Goal: Task Accomplishment & Management: Complete application form

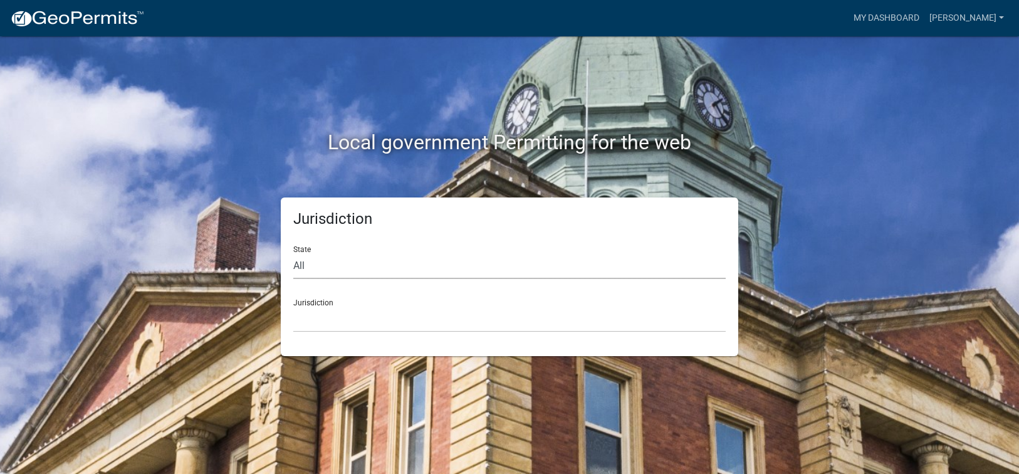
click at [325, 270] on select "All [US_STATE] [US_STATE] [US_STATE] [US_STATE] [US_STATE] [US_STATE] [US_STATE…" at bounding box center [509, 266] width 433 height 26
select select "[US_STATE]"
click at [293, 253] on select "All [US_STATE] [US_STATE] [US_STATE] [US_STATE] [US_STATE] [US_STATE] [US_STATE…" at bounding box center [509, 266] width 433 height 26
click at [330, 323] on select "[GEOGRAPHIC_DATA], [US_STATE][PERSON_NAME][GEOGRAPHIC_DATA], [US_STATE][PERSON_…" at bounding box center [509, 320] width 433 height 26
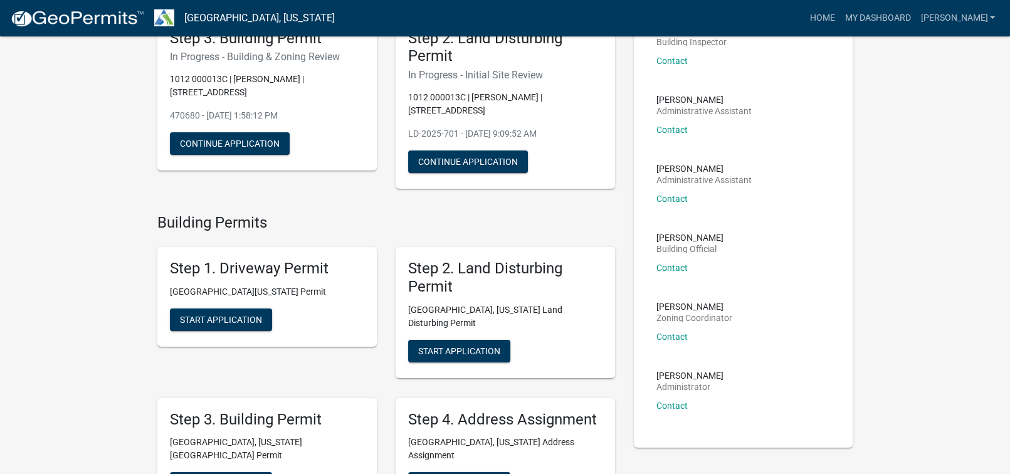
scroll to position [188, 0]
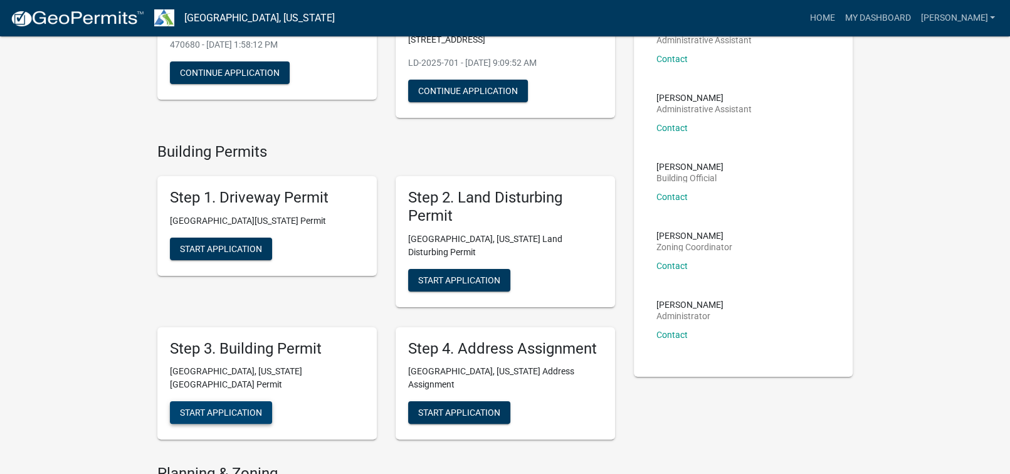
click at [236, 408] on span "Start Application" at bounding box center [221, 413] width 82 height 10
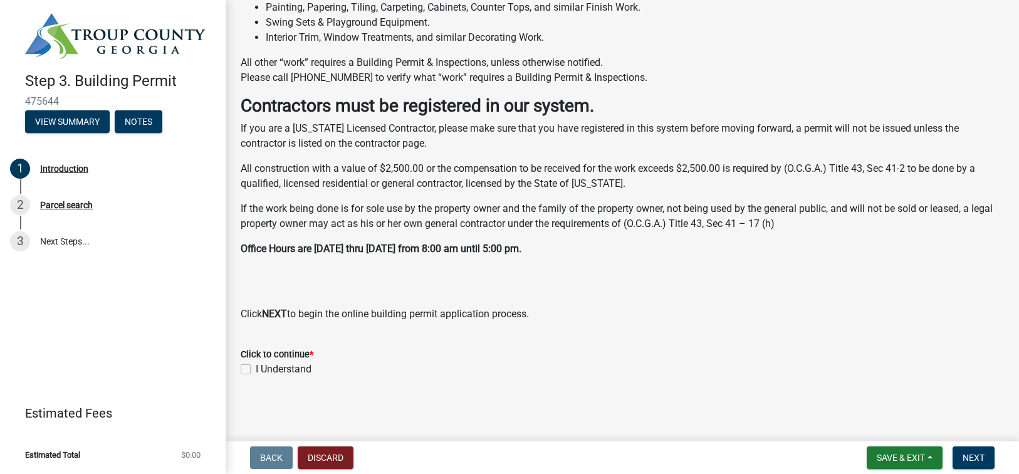
scroll to position [344, 0]
click at [256, 370] on label "I Understand" at bounding box center [284, 369] width 56 height 15
click at [256, 370] on input "I Understand" at bounding box center [260, 366] width 8 height 8
checkbox input "true"
click at [986, 453] on button "Next" at bounding box center [974, 457] width 42 height 23
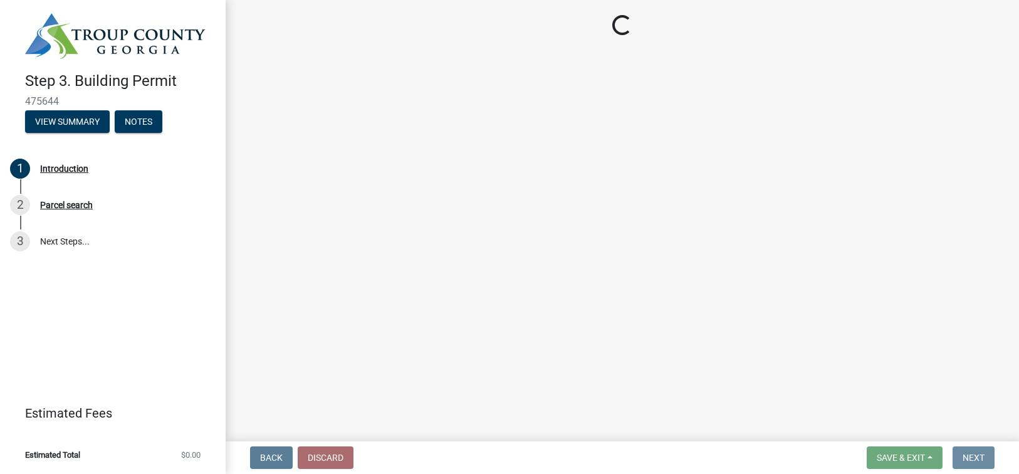
scroll to position [0, 0]
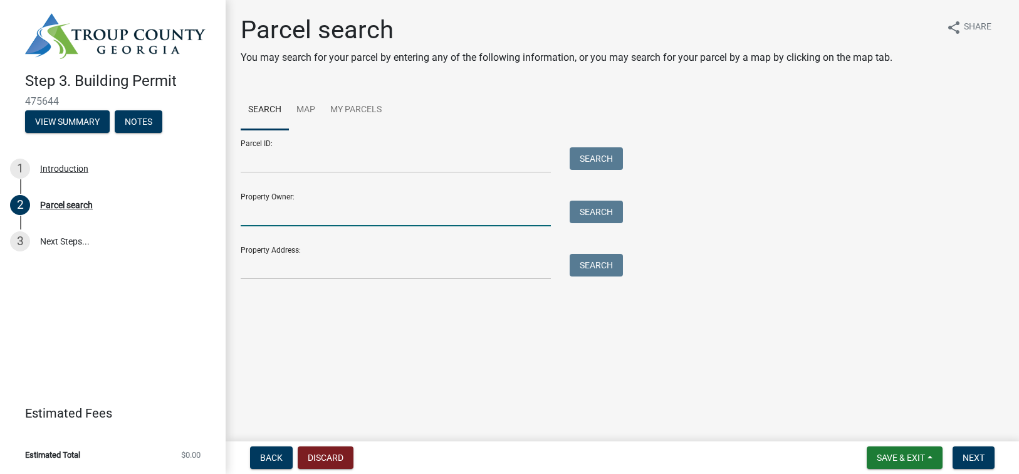
click at [261, 213] on input "Property Owner:" at bounding box center [396, 214] width 310 height 26
type input "[PERSON_NAME]"
click at [594, 213] on button "Search" at bounding box center [596, 212] width 53 height 23
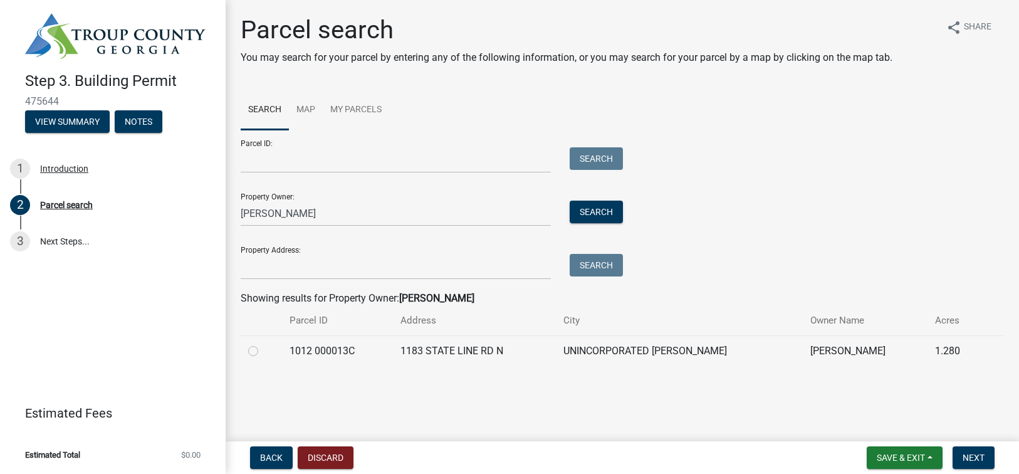
drag, startPoint x: 250, startPoint y: 351, endPoint x: 270, endPoint y: 354, distance: 20.2
click at [263, 344] on label at bounding box center [263, 344] width 0 height 0
click at [263, 351] on 000013C "radio" at bounding box center [267, 348] width 8 height 8
radio 000013C "true"
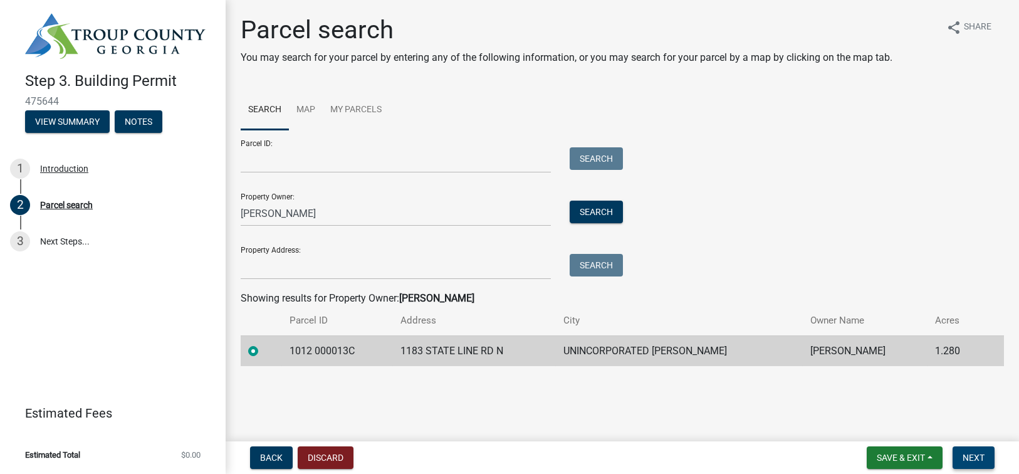
click at [981, 459] on span "Next" at bounding box center [974, 458] width 22 height 10
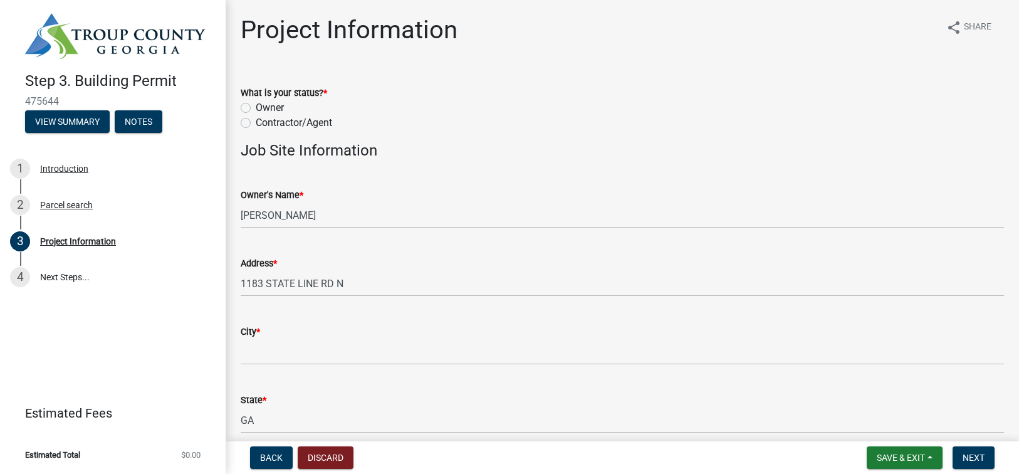
click at [256, 108] on label "Owner" at bounding box center [270, 107] width 28 height 15
click at [256, 108] on input "Owner" at bounding box center [260, 104] width 8 height 8
radio input "true"
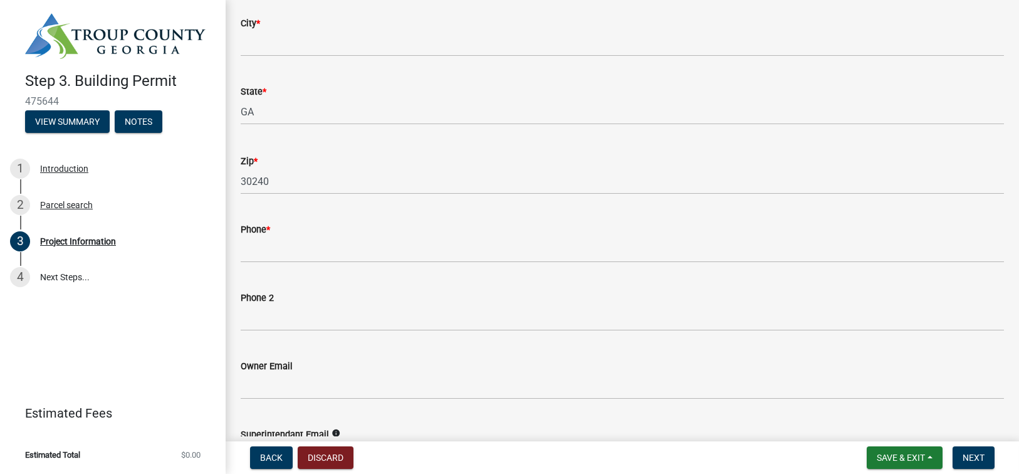
scroll to position [313, 0]
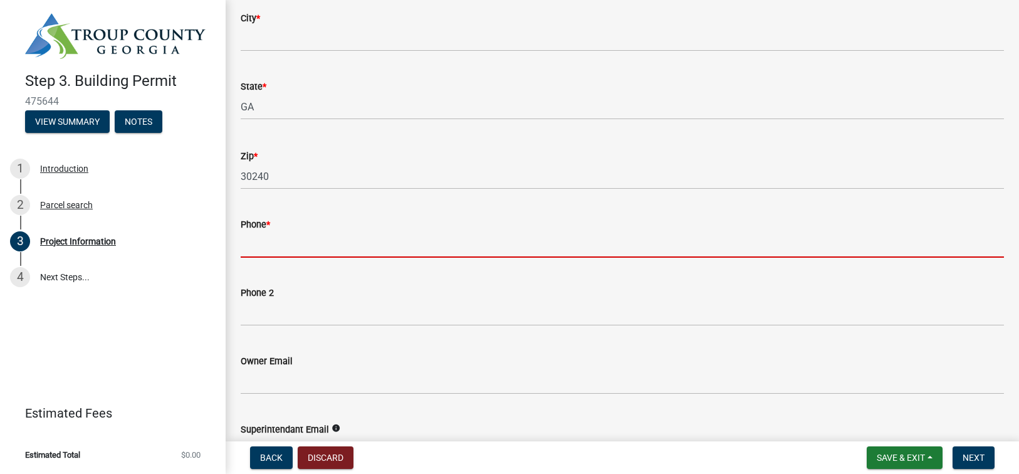
click at [290, 250] on input "Phone *" at bounding box center [623, 245] width 764 height 26
type input "6783788829"
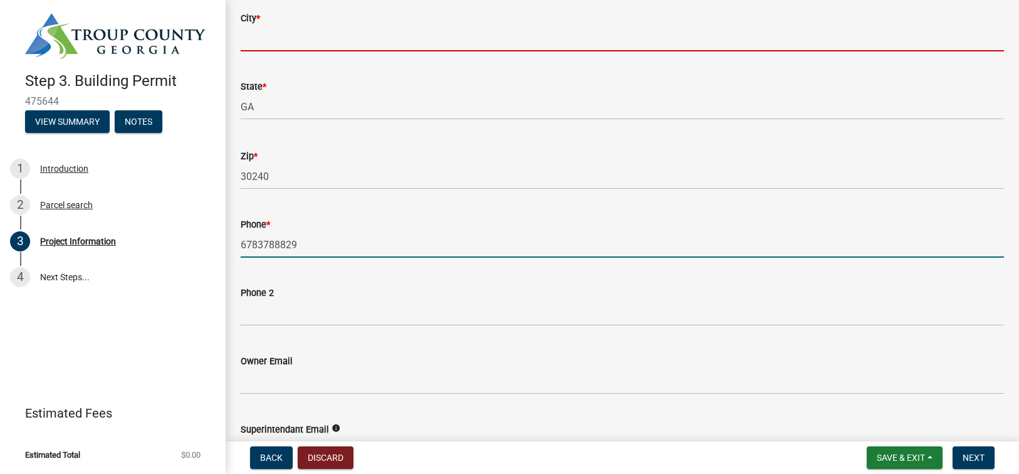
type input "Newnan"
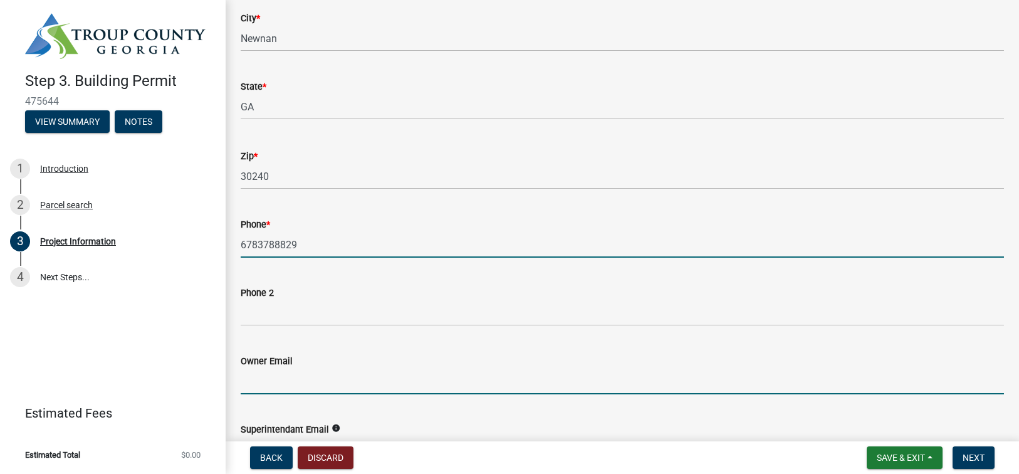
type input "[EMAIL_ADDRESS][DOMAIN_NAME]"
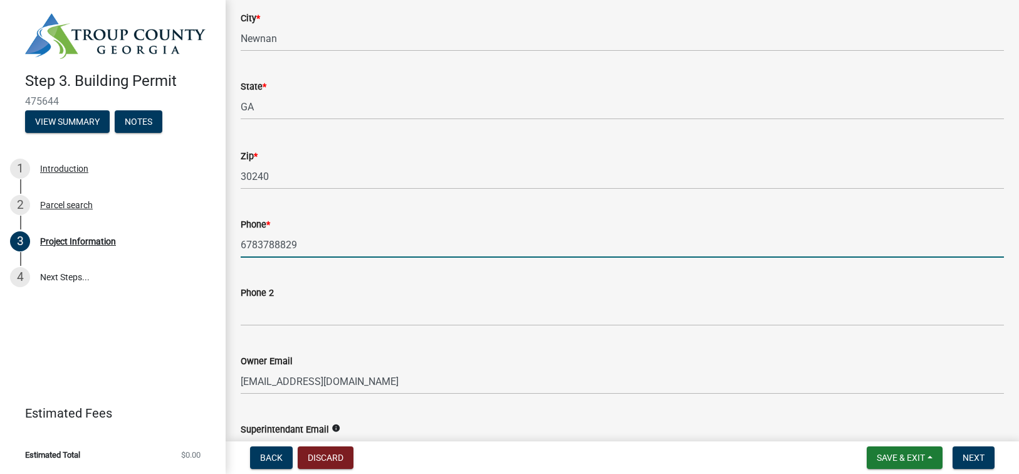
type input "[EMAIL_ADDRESS][DOMAIN_NAME]"
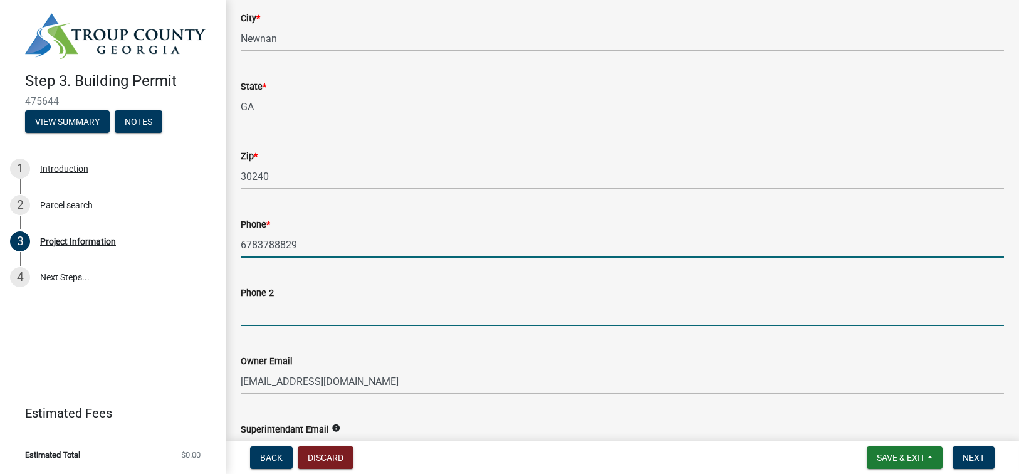
click at [285, 312] on input "Phone 2" at bounding box center [623, 313] width 764 height 26
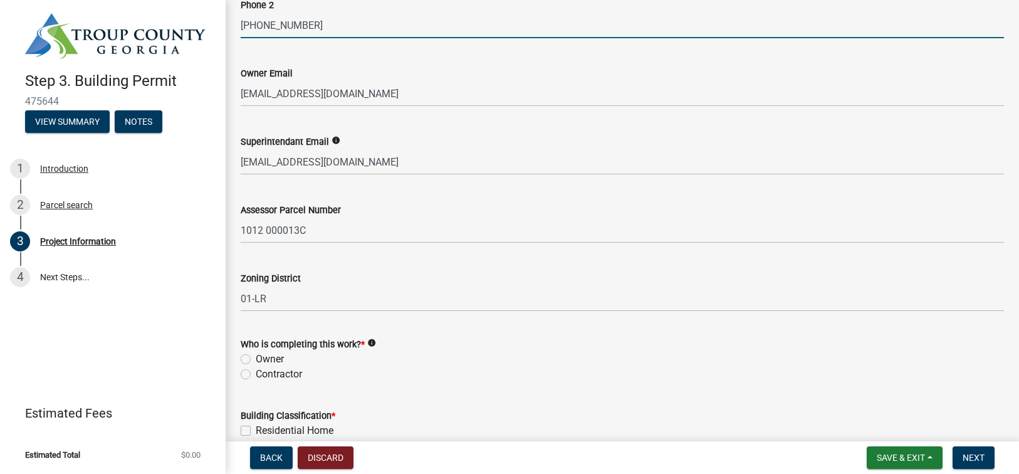
scroll to position [627, 0]
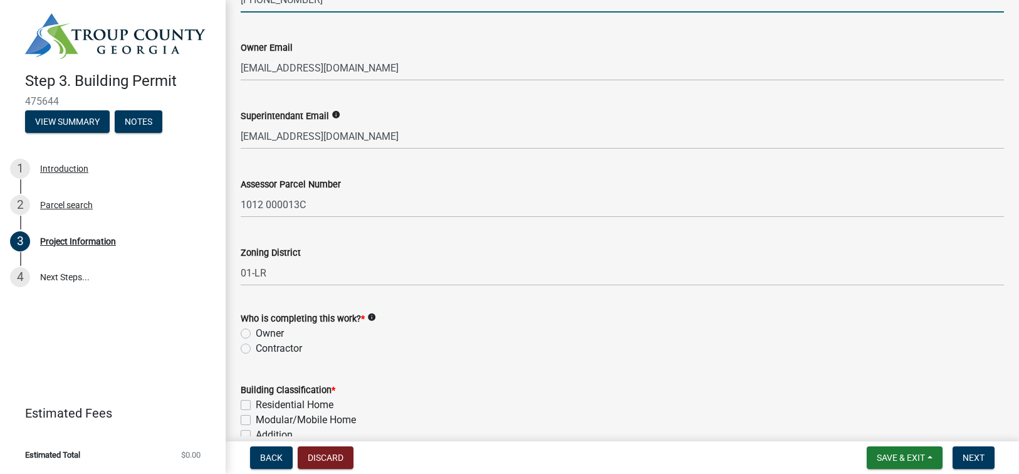
type input "[PHONE_NUMBER]"
click at [256, 333] on label "Owner" at bounding box center [270, 333] width 28 height 15
click at [256, 333] on input "Owner" at bounding box center [260, 330] width 8 height 8
radio input "true"
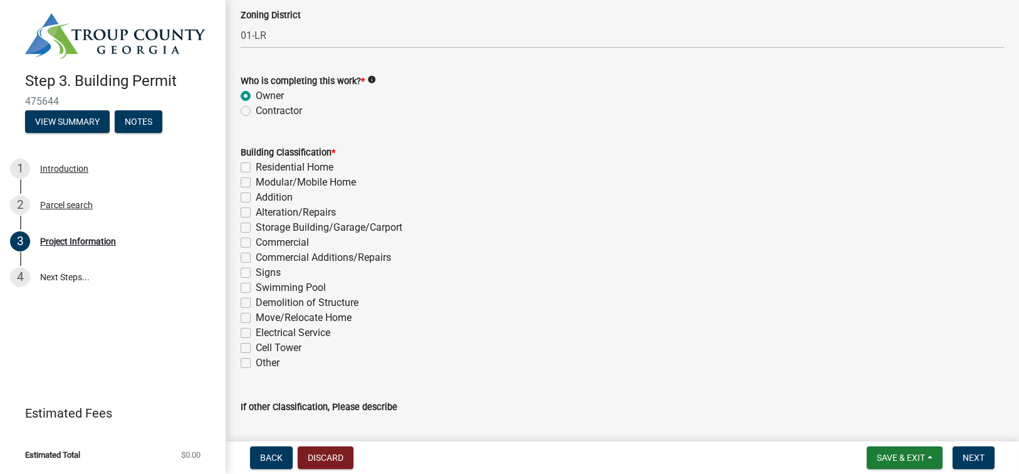
scroll to position [878, 0]
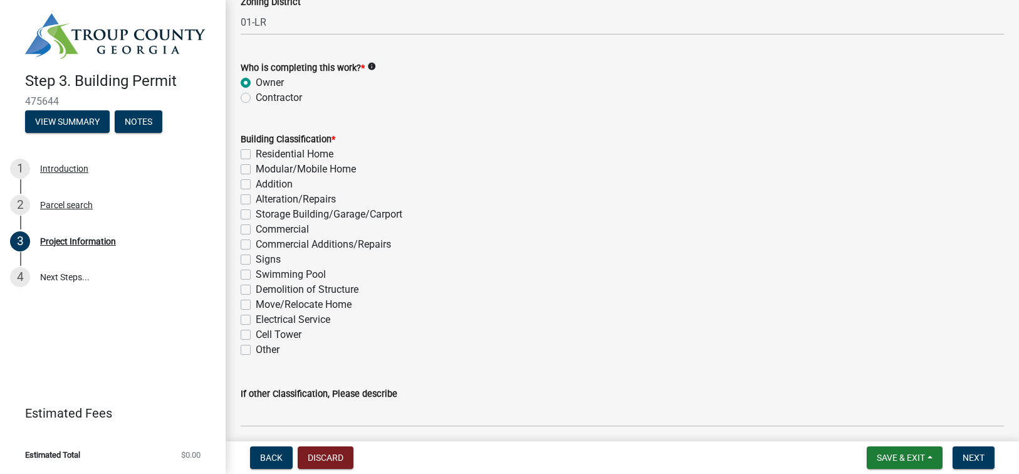
drag, startPoint x: 248, startPoint y: 287, endPoint x: 265, endPoint y: 287, distance: 16.9
click at [256, 287] on label "Demolition of Structure" at bounding box center [307, 289] width 103 height 15
click at [256, 287] on input "Demolition of Structure" at bounding box center [260, 286] width 8 height 8
checkbox input "true"
checkbox input "false"
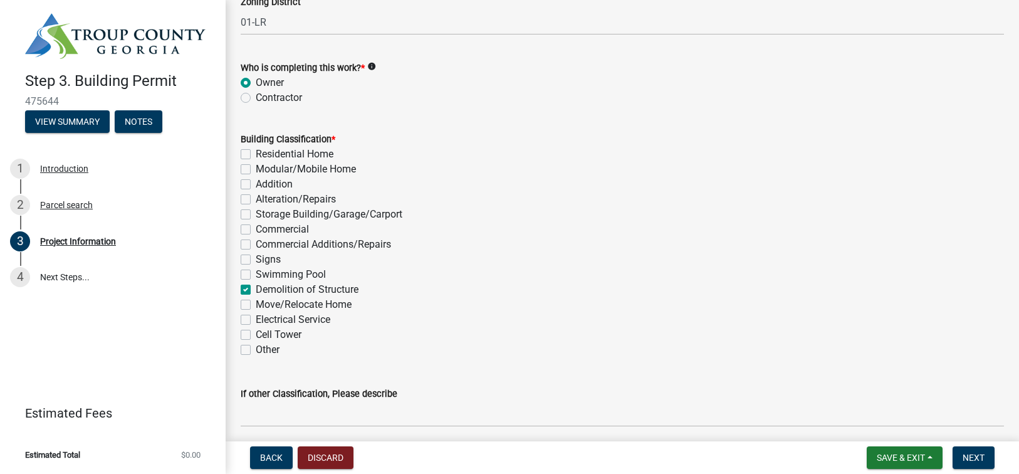
checkbox input "false"
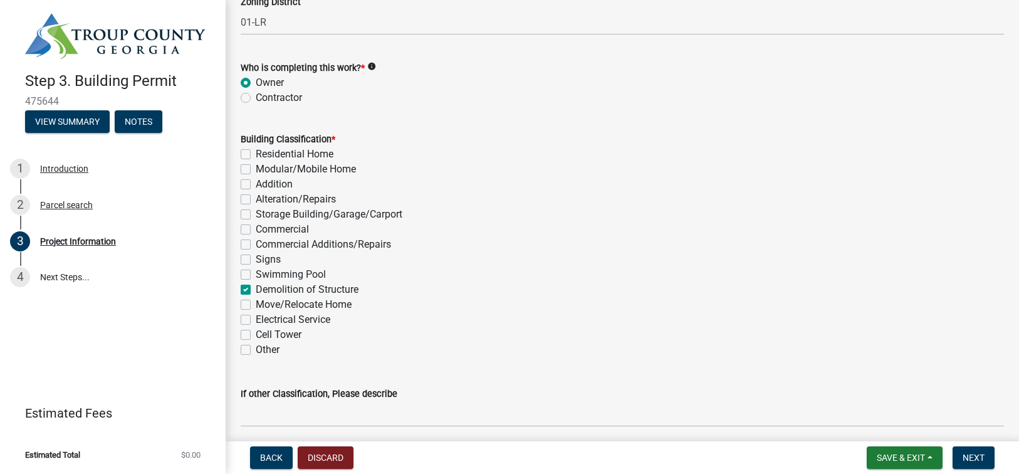
checkbox input "false"
checkbox input "true"
checkbox input "false"
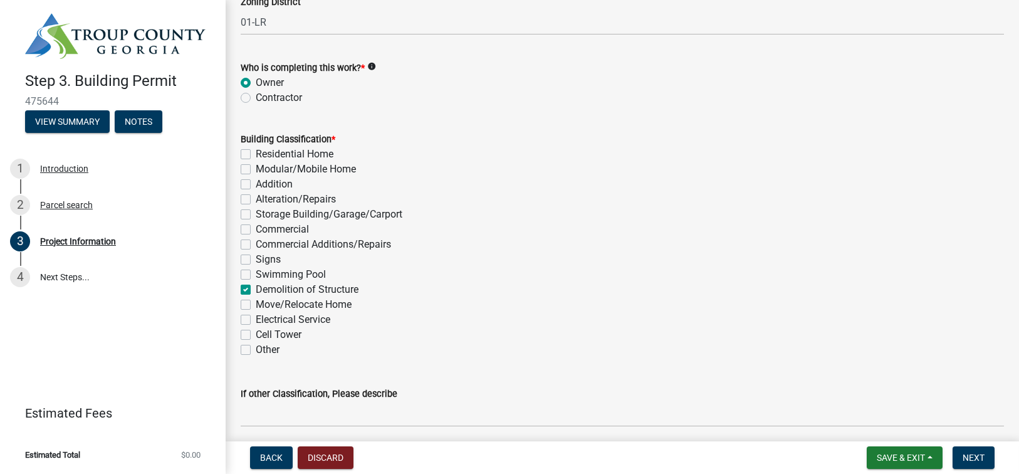
checkbox input "false"
click at [983, 458] on span "Next" at bounding box center [974, 458] width 22 height 10
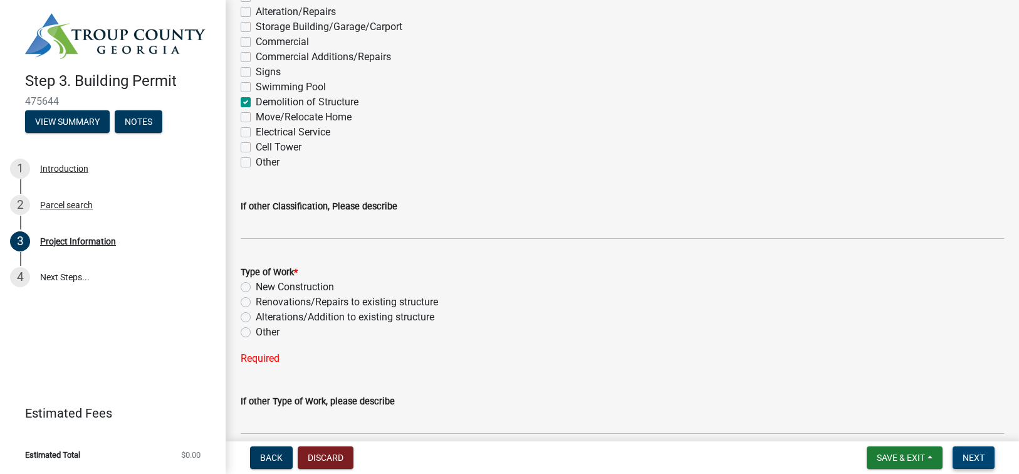
scroll to position [1066, 0]
click at [256, 329] on label "Other" at bounding box center [268, 331] width 24 height 15
click at [256, 329] on input "Other" at bounding box center [260, 328] width 8 height 8
radio input "true"
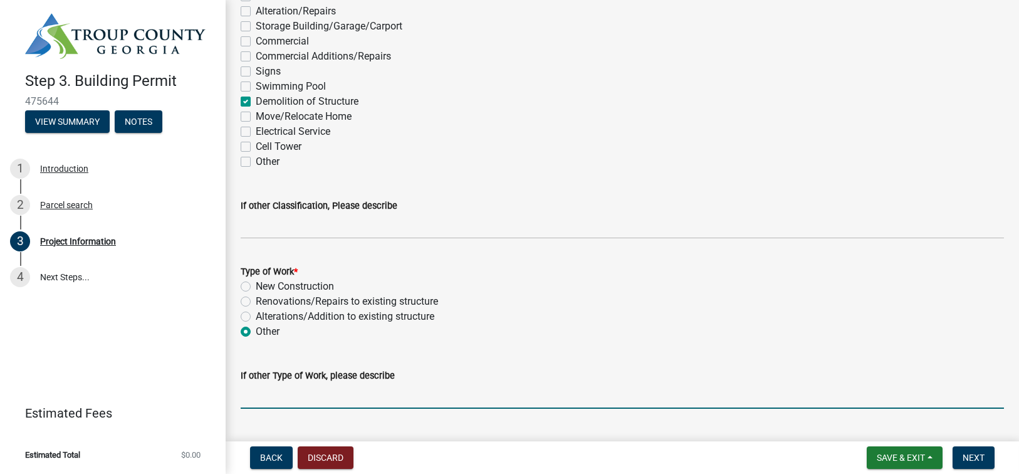
click at [275, 406] on input "If other Type of Work, please describe" at bounding box center [623, 396] width 764 height 26
type input "Removal of a Small Metal Storage Building 12x32"
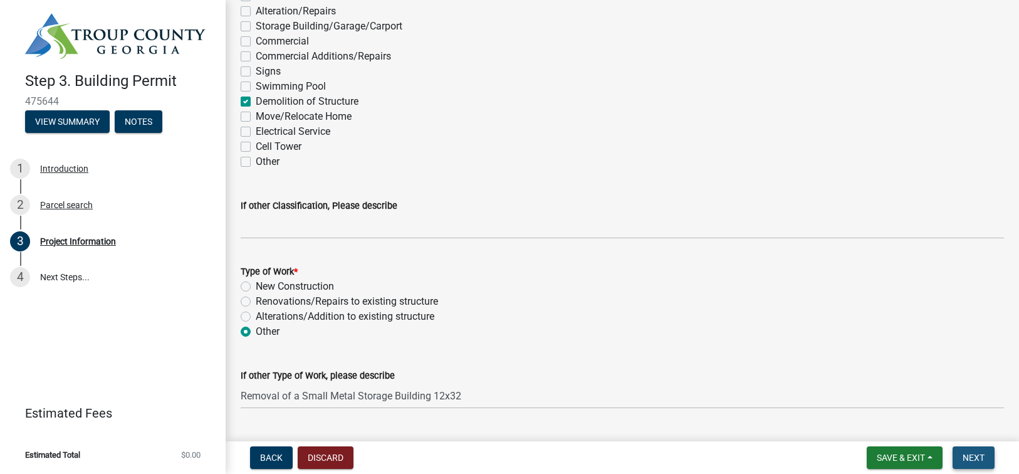
click at [977, 455] on span "Next" at bounding box center [974, 458] width 22 height 10
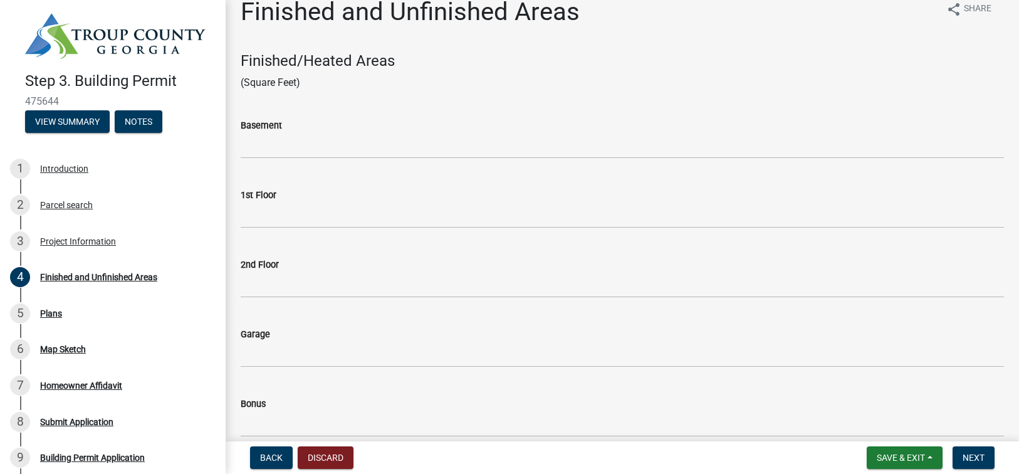
scroll to position [0, 0]
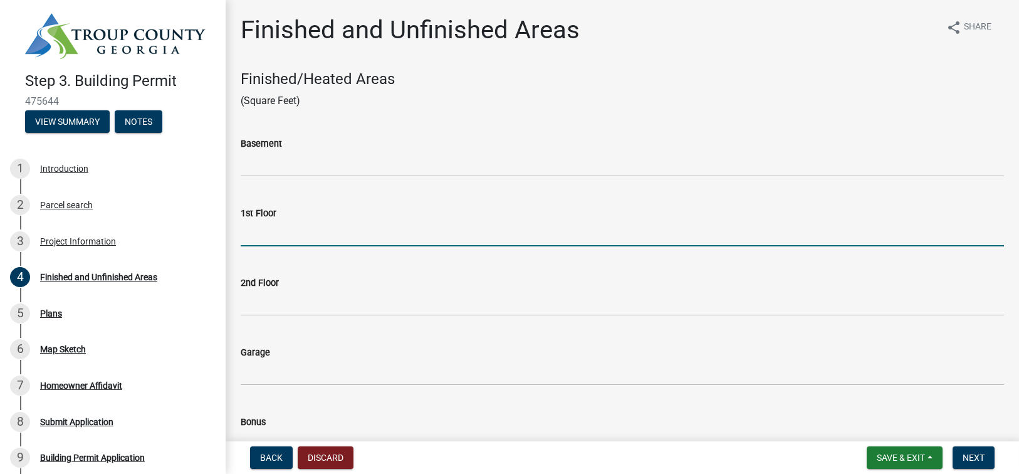
click at [262, 238] on input "text" at bounding box center [623, 234] width 764 height 26
click at [312, 238] on input "text" at bounding box center [623, 234] width 764 height 26
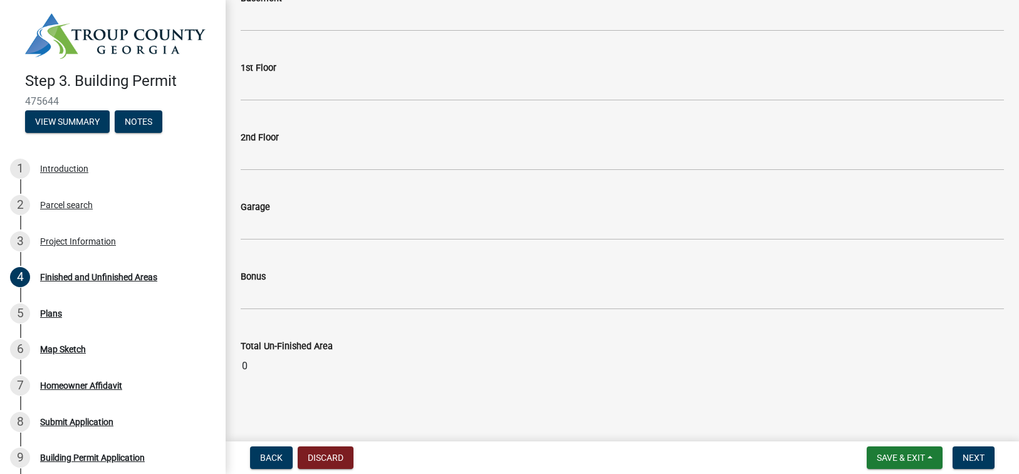
scroll to position [611, 0]
type input "384"
click at [984, 456] on span "Next" at bounding box center [974, 458] width 22 height 10
click at [980, 454] on span "Next" at bounding box center [974, 458] width 22 height 10
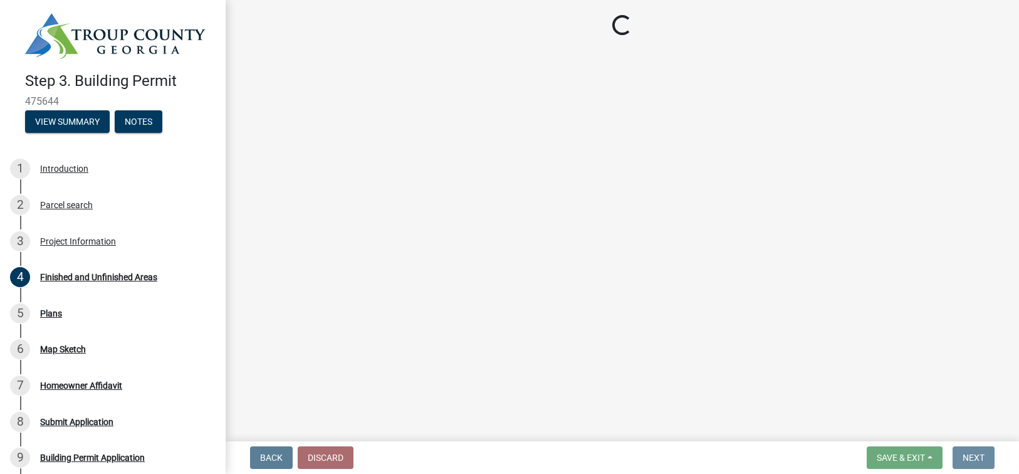
scroll to position [0, 0]
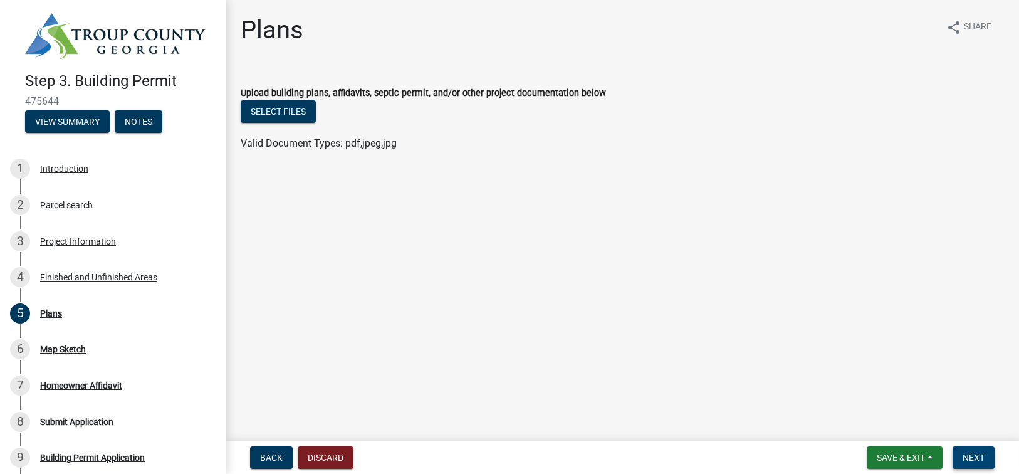
click at [980, 456] on span "Next" at bounding box center [974, 458] width 22 height 10
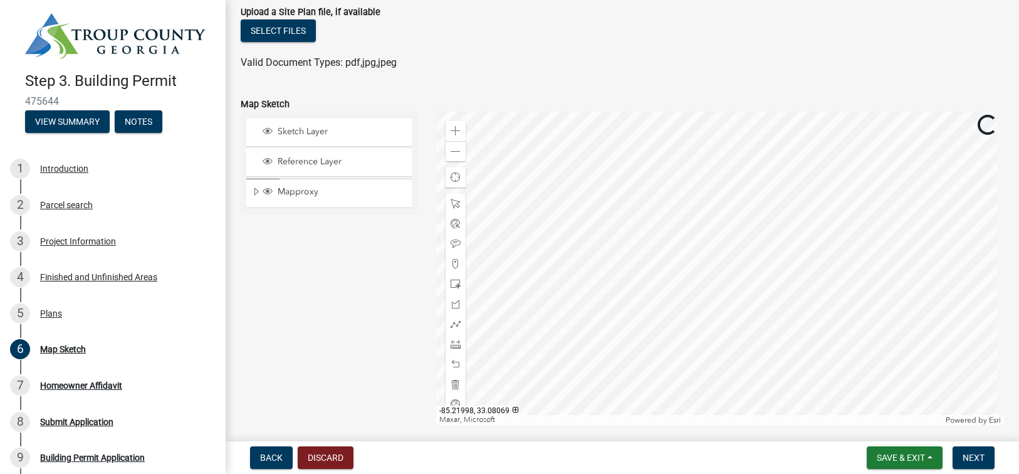
scroll to position [125, 0]
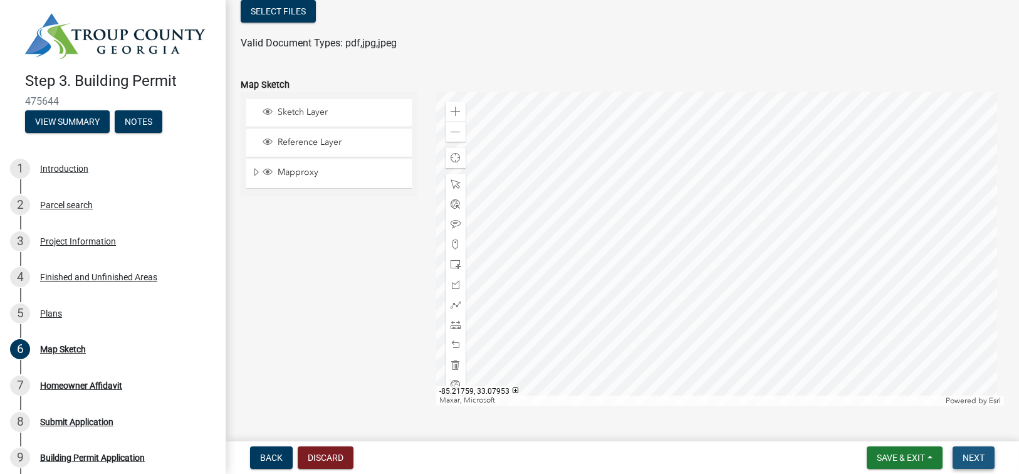
click at [976, 459] on span "Next" at bounding box center [974, 458] width 22 height 10
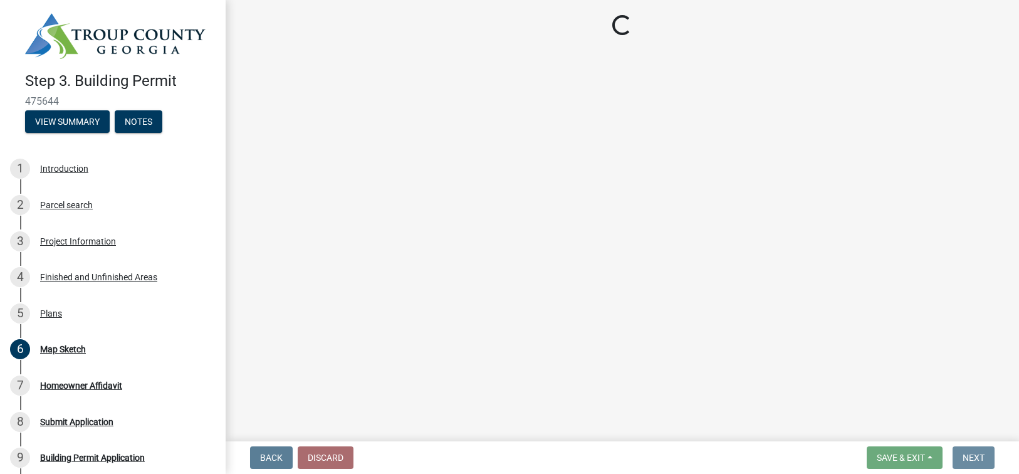
scroll to position [0, 0]
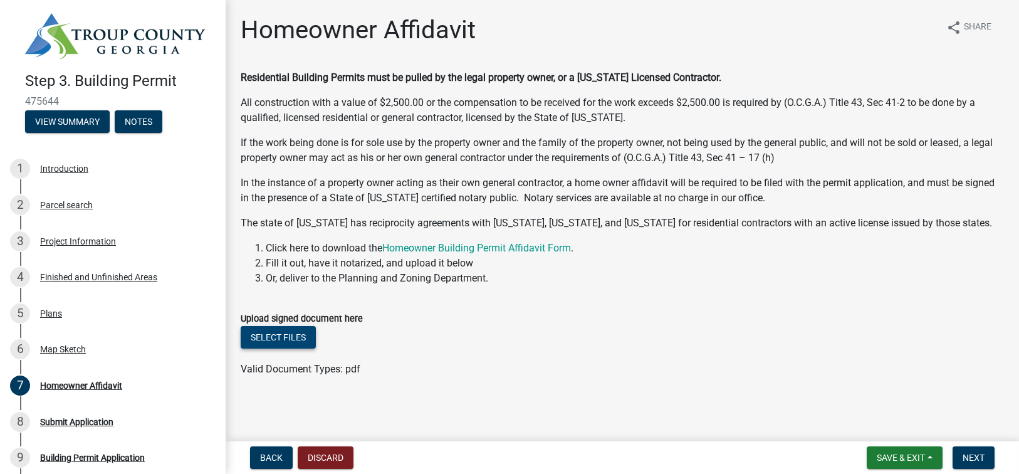
click at [290, 339] on button "Select files" at bounding box center [278, 337] width 75 height 23
click at [972, 457] on span "Next" at bounding box center [974, 458] width 22 height 10
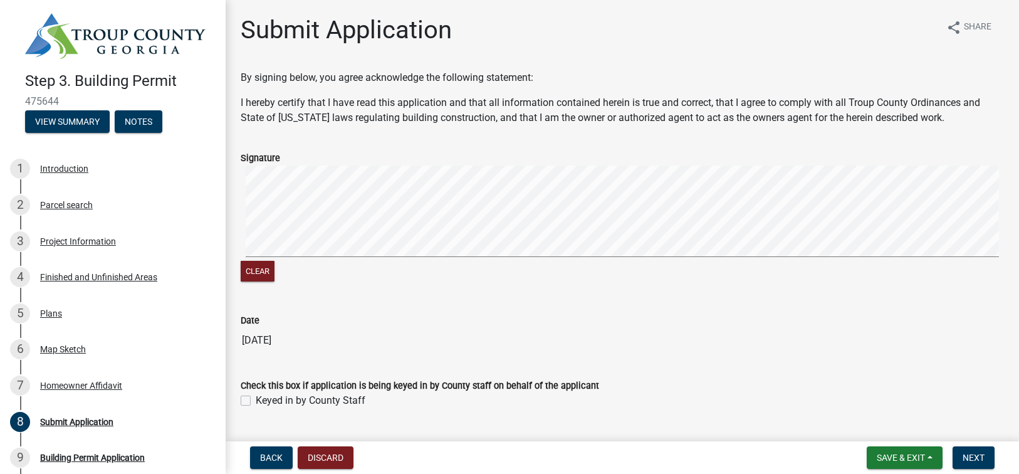
click at [494, 268] on div "Clear" at bounding box center [623, 225] width 764 height 118
click at [503, 259] on signature-pad at bounding box center [623, 213] width 764 height 95
click at [977, 455] on span "Next" at bounding box center [974, 458] width 22 height 10
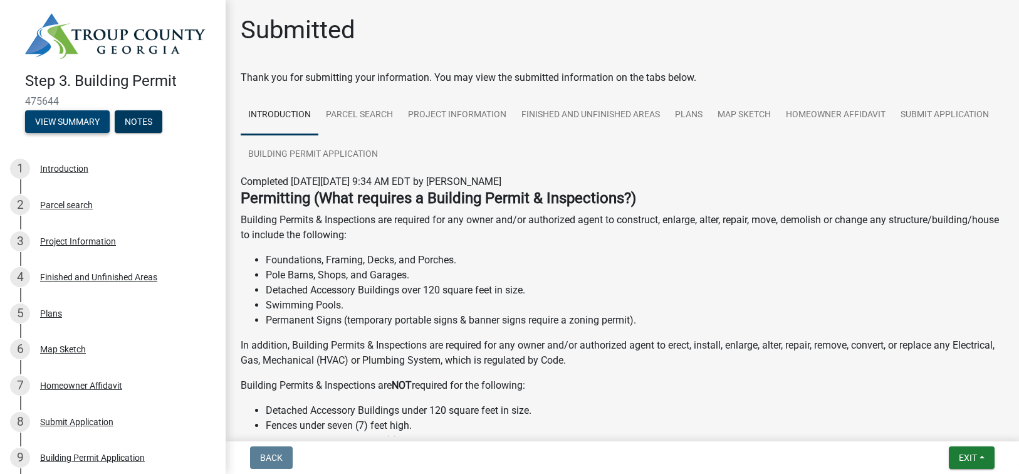
click at [84, 114] on button "View Summary" at bounding box center [67, 121] width 85 height 23
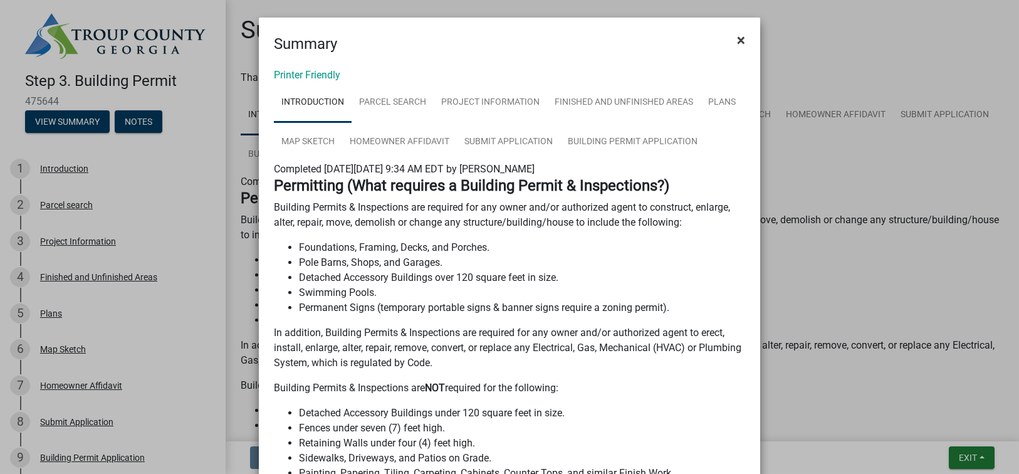
click at [741, 37] on button "×" at bounding box center [741, 40] width 28 height 35
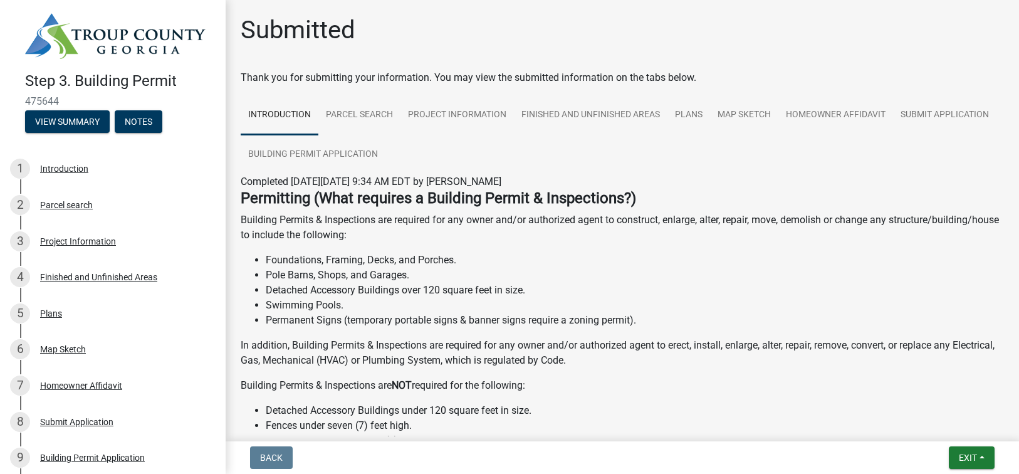
drag, startPoint x: 408, startPoint y: 33, endPoint x: 397, endPoint y: 48, distance: 18.1
click at [406, 35] on div "Submitted" at bounding box center [623, 35] width 764 height 40
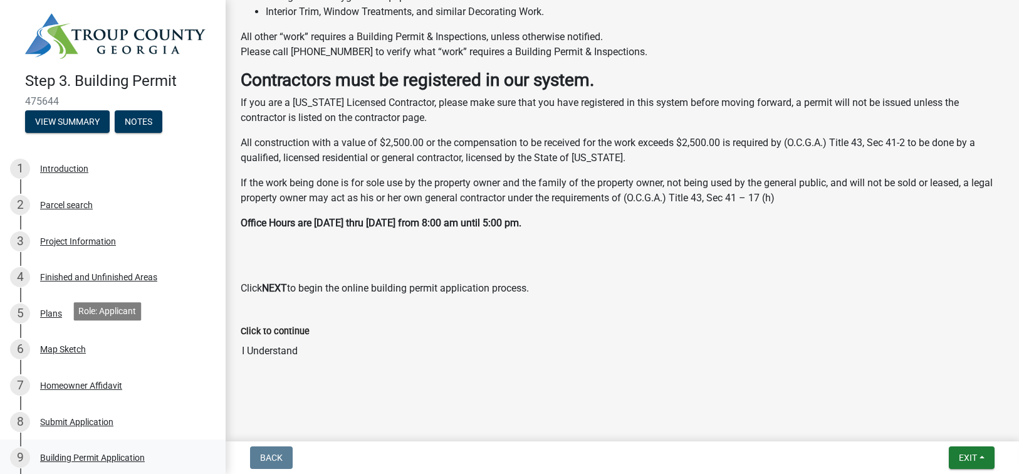
scroll to position [124, 0]
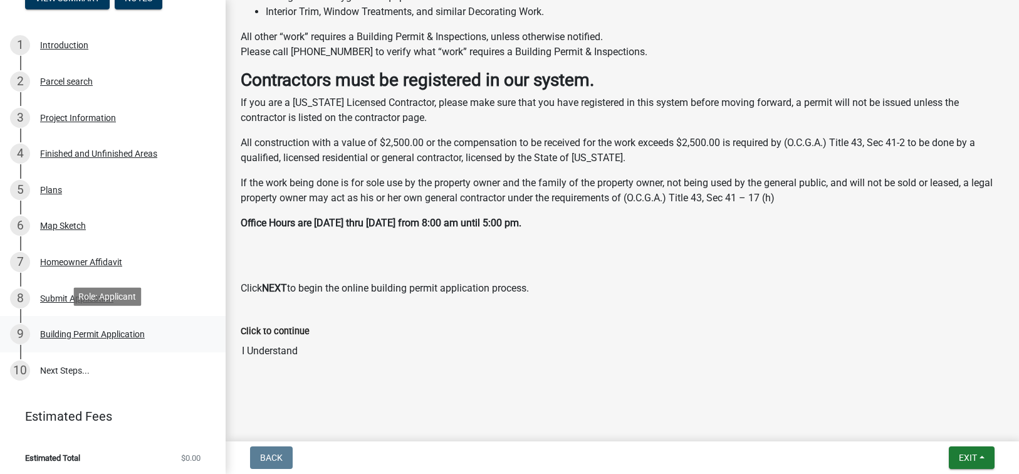
click at [95, 332] on div "Building Permit Application" at bounding box center [92, 334] width 105 height 9
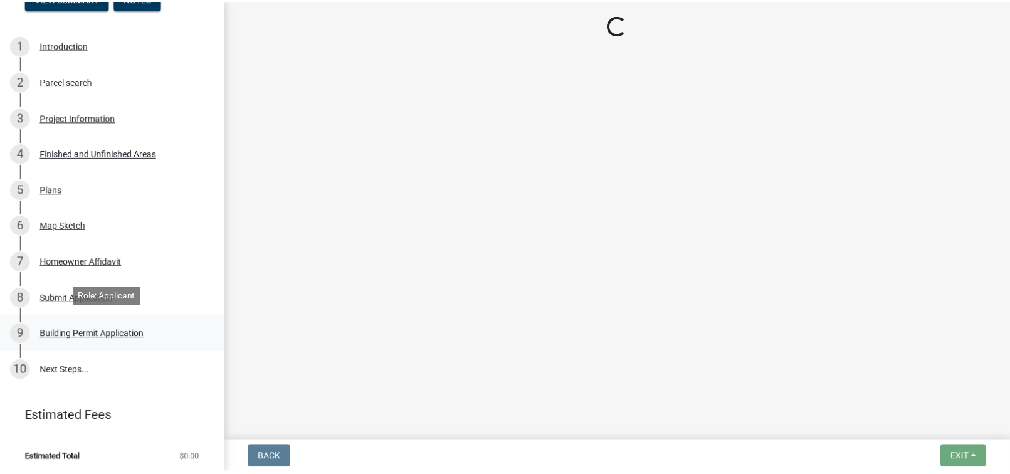
scroll to position [0, 0]
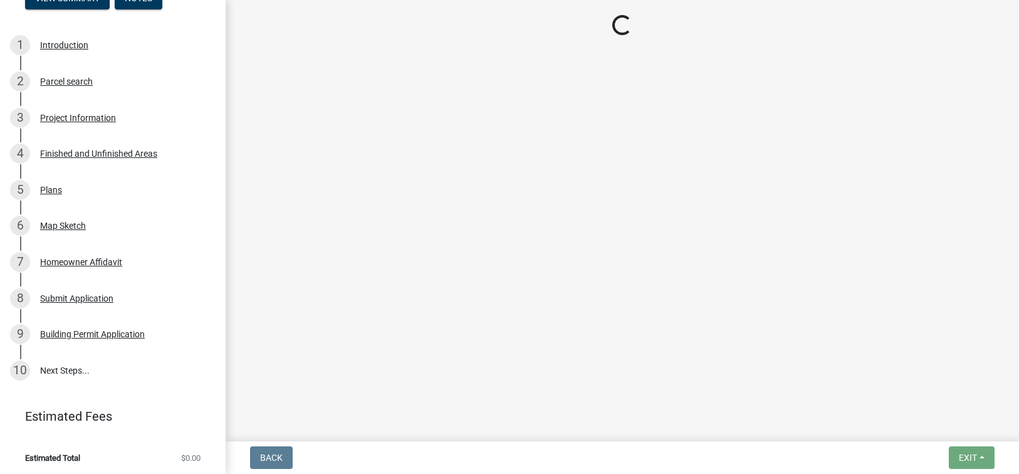
click at [592, 360] on main "Loading..." at bounding box center [623, 218] width 794 height 436
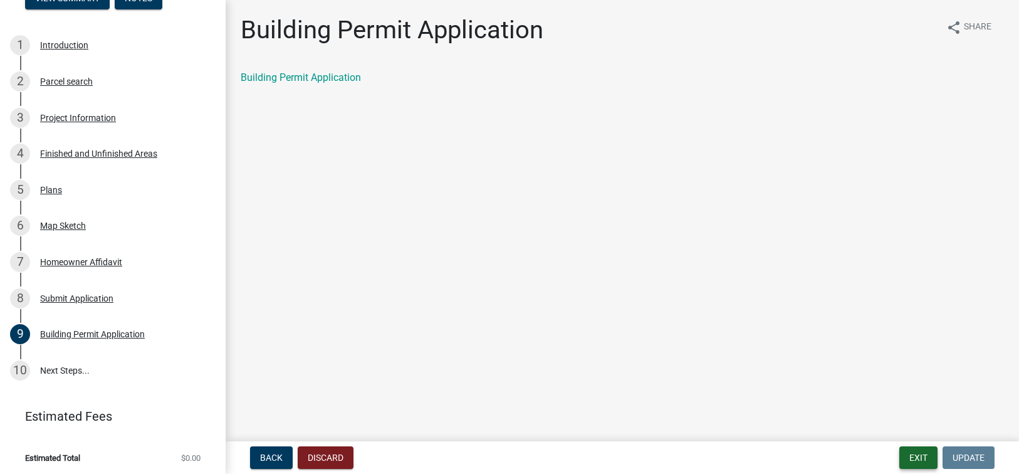
click at [916, 456] on button "Exit" at bounding box center [919, 457] width 38 height 23
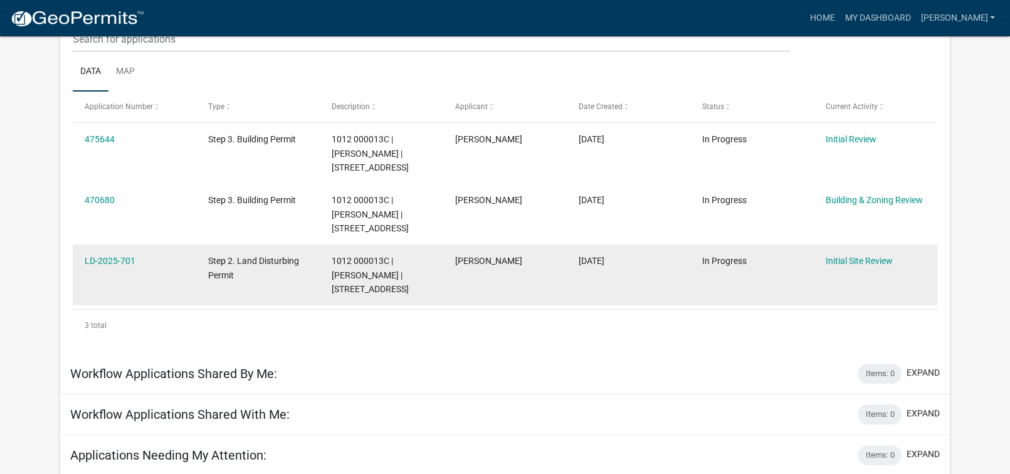
scroll to position [166, 0]
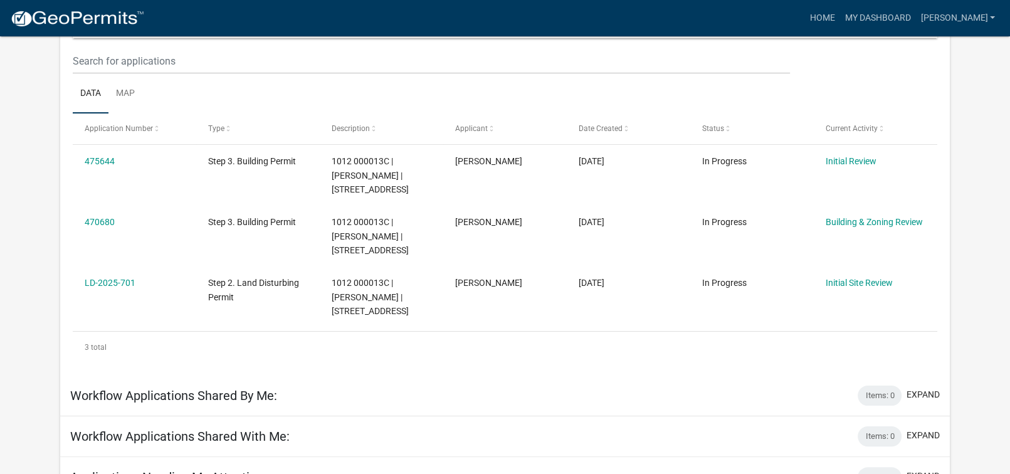
click at [516, 406] on div "Workflow Applications Shared By Me: Items: 0 expand" at bounding box center [505, 396] width 890 height 41
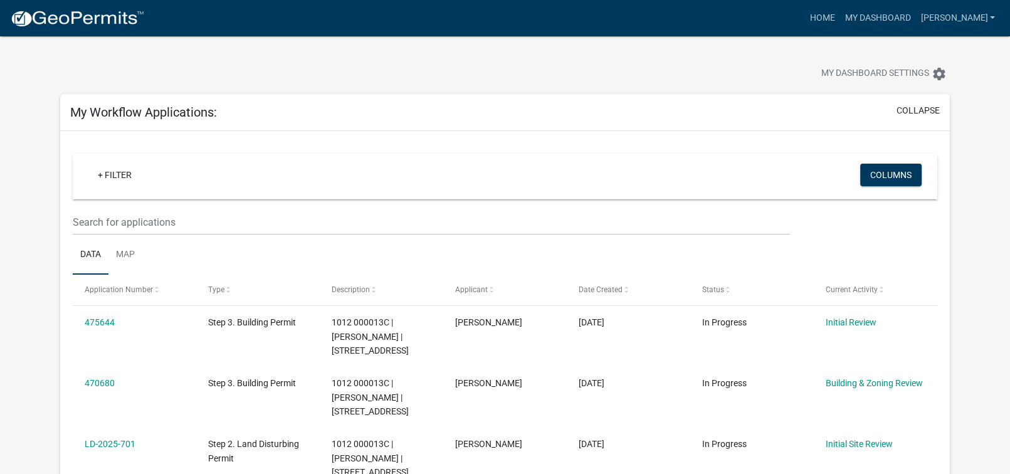
scroll to position [0, 0]
